Goal: Check status: Check status

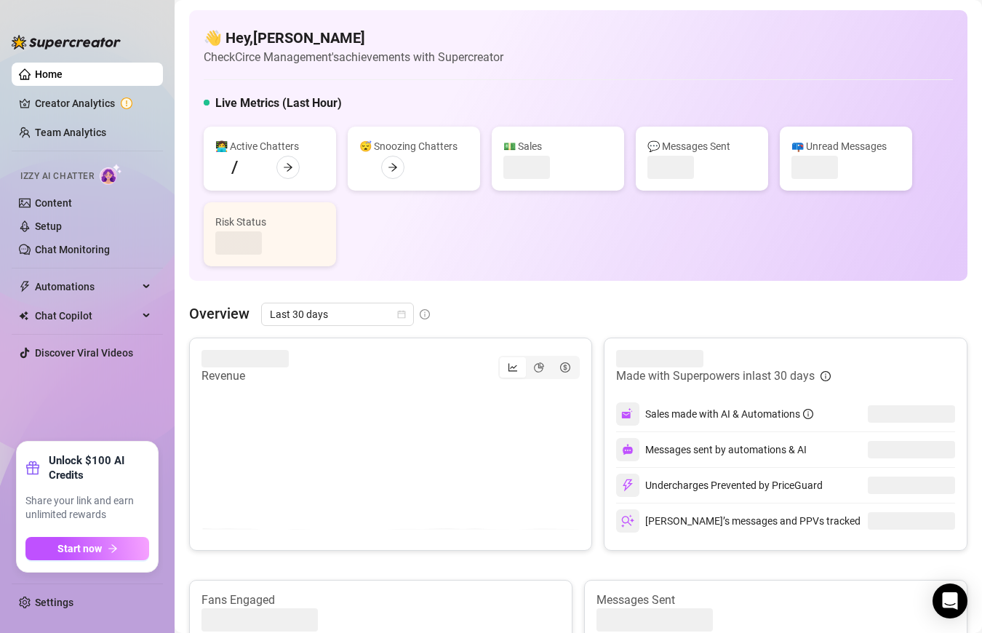
click at [63, 70] on link "Home" at bounding box center [49, 74] width 28 height 12
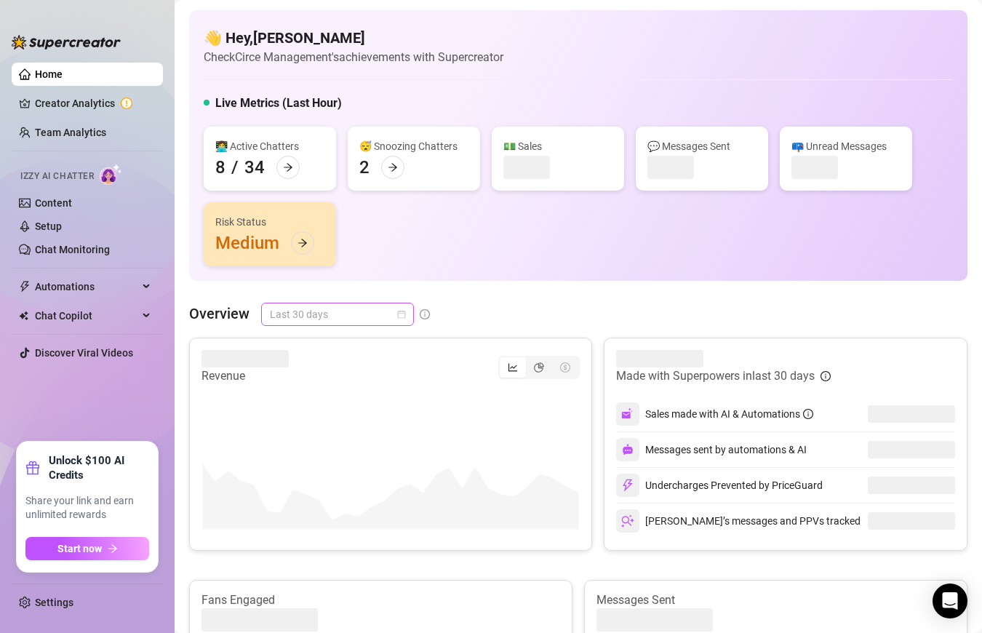
click at [344, 317] on span "Last 30 days" at bounding box center [337, 314] width 135 height 22
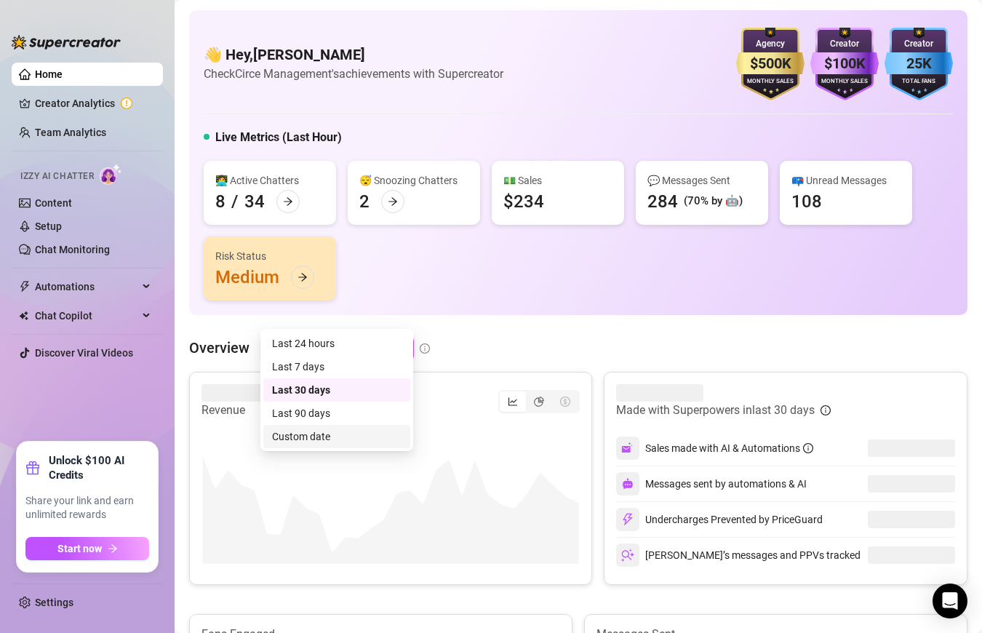
click at [361, 440] on div "Custom date" at bounding box center [337, 437] width 130 height 16
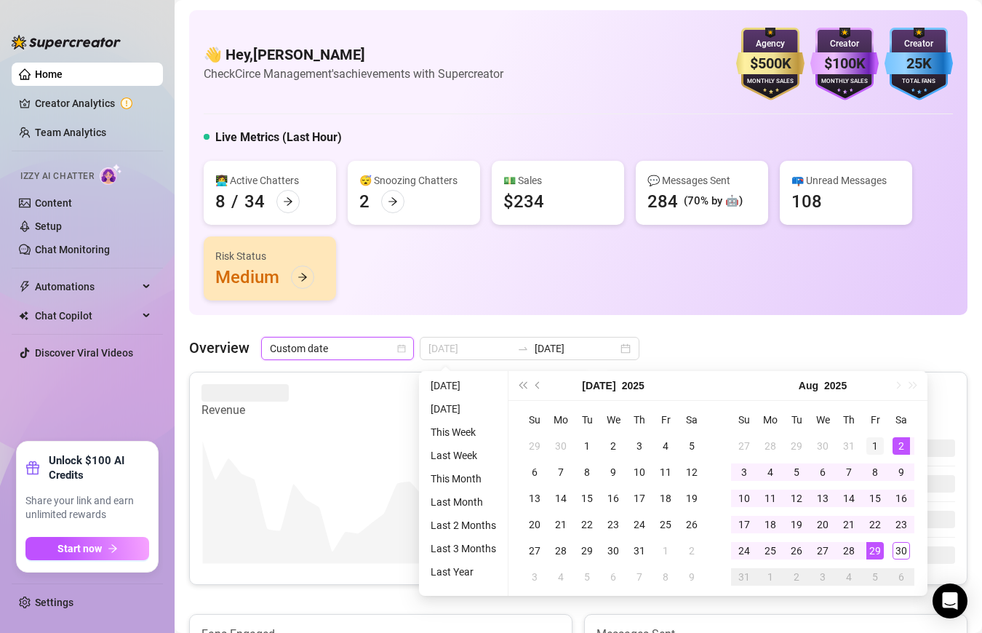
type input "[DATE]"
click at [878, 450] on div "1" at bounding box center [875, 445] width 17 height 17
type input "[DATE]"
click at [900, 554] on div "30" at bounding box center [901, 550] width 17 height 17
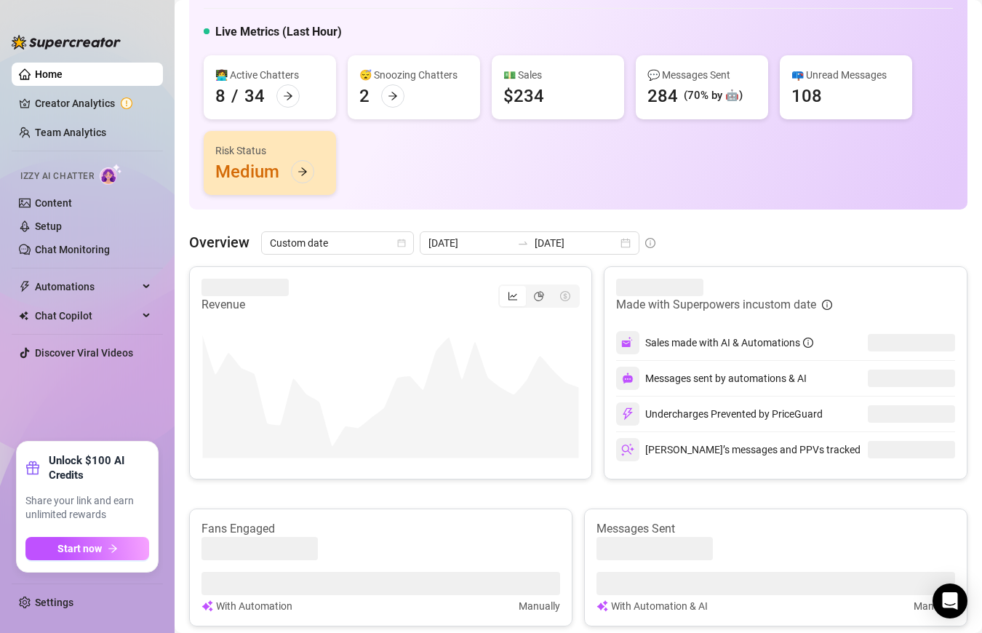
scroll to position [127, 0]
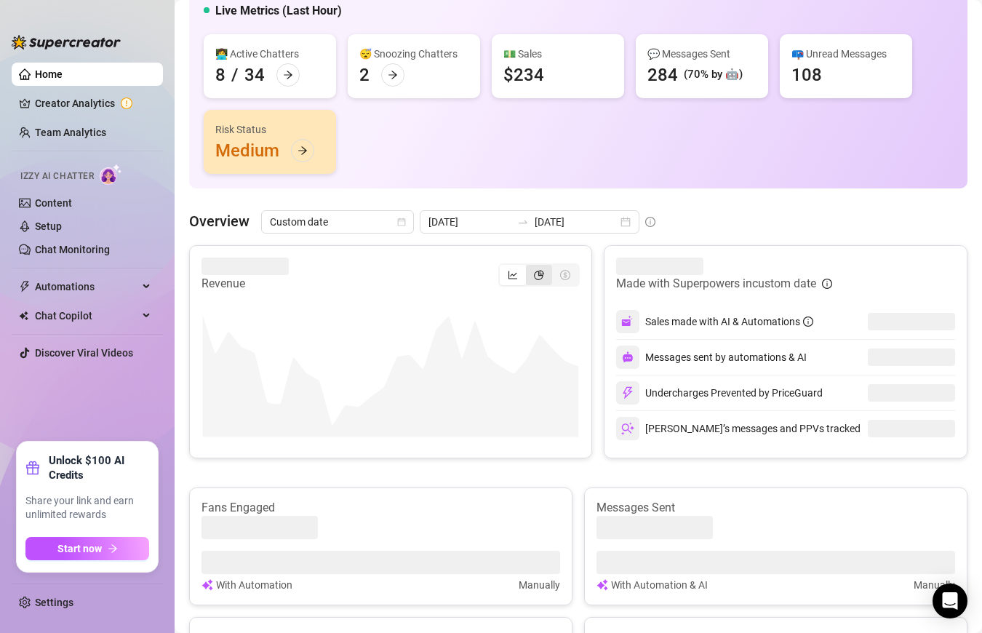
click at [540, 271] on icon "pie-chart" at bounding box center [539, 275] width 10 height 10
click at [530, 267] on input "segmented control" at bounding box center [530, 267] width 0 height 0
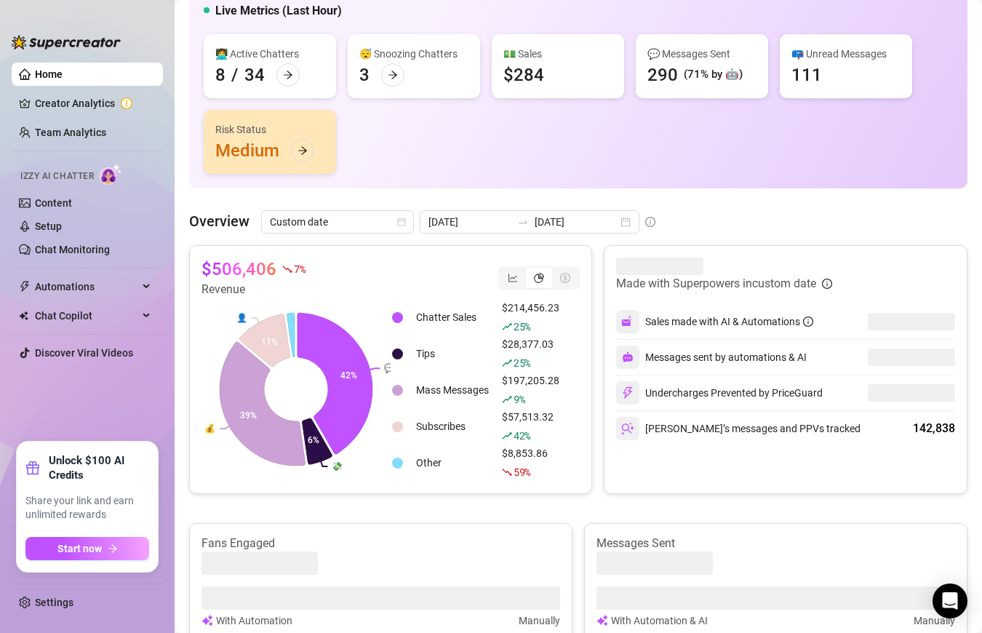
click at [333, 529] on div "Fans Engaged With Automation Manually" at bounding box center [380, 582] width 383 height 118
